Goal: Communication & Community: Connect with others

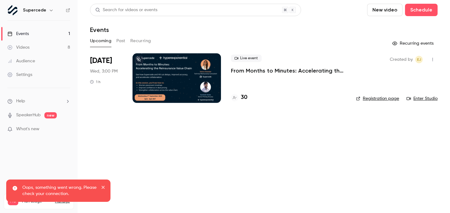
click at [432, 60] on icon "button" at bounding box center [433, 59] width 5 height 4
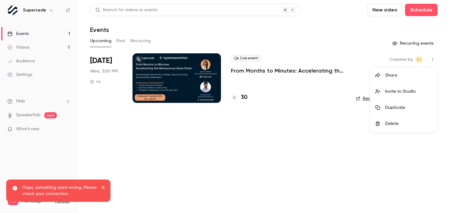
click at [408, 95] on li "Invite to Studio" at bounding box center [404, 92] width 67 height 16
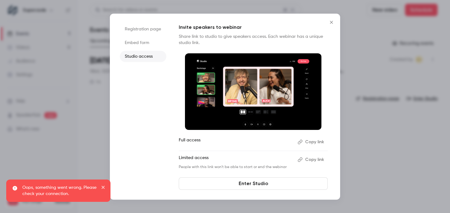
click at [319, 142] on button "Copy link" at bounding box center [311, 142] width 33 height 10
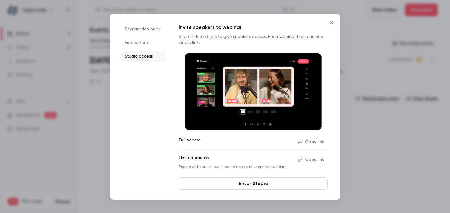
click at [334, 19] on button "Close" at bounding box center [332, 22] width 12 height 12
